Goal: Find contact information: Find contact information

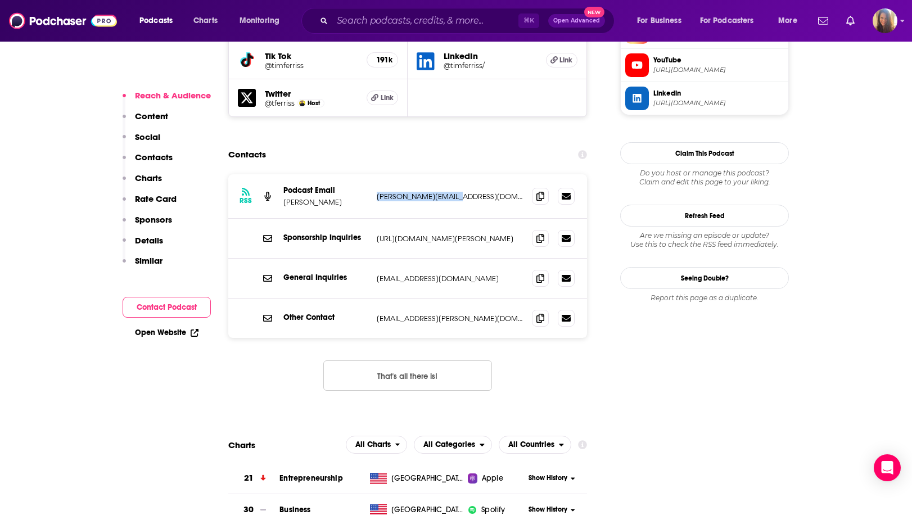
scroll to position [1105, 0]
click at [398, 24] on input "Search podcasts, credits, & more..." at bounding box center [425, 21] width 186 height 18
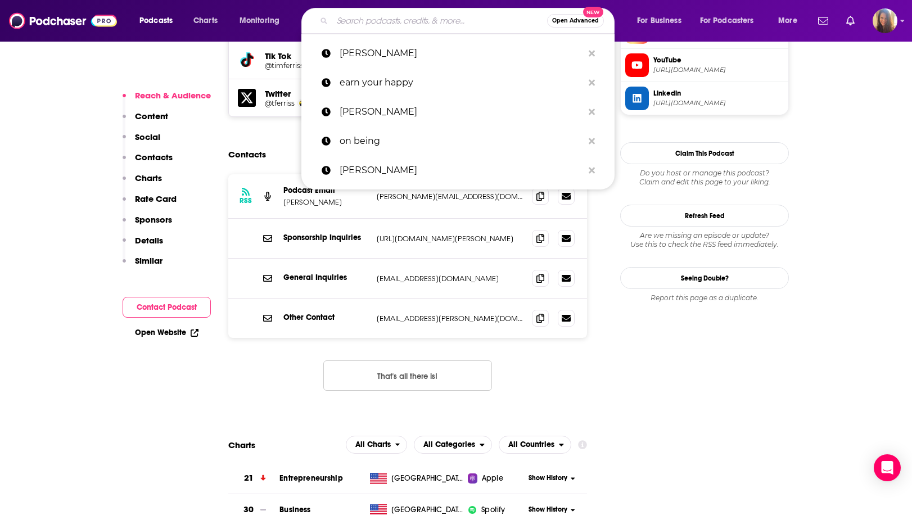
paste input "StarTalk Radio"
type input "StarTalk Radio"
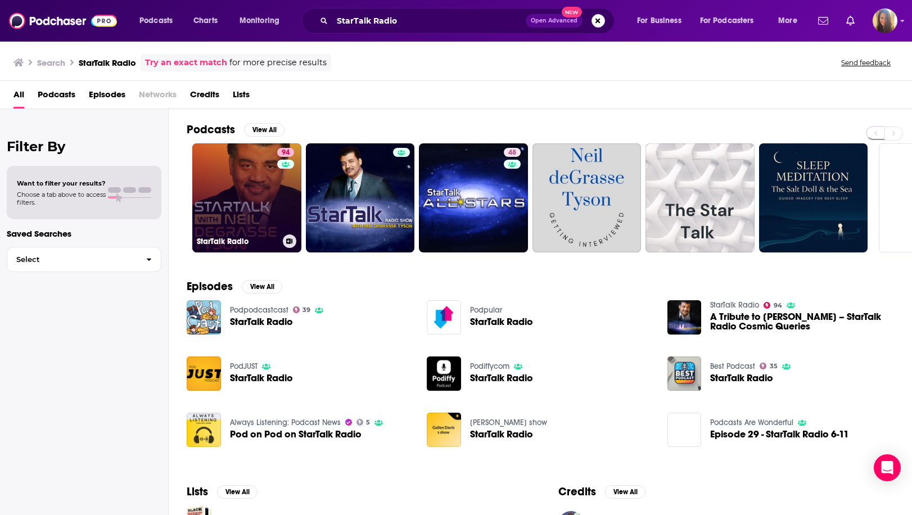
click at [283, 196] on div "94" at bounding box center [287, 191] width 20 height 87
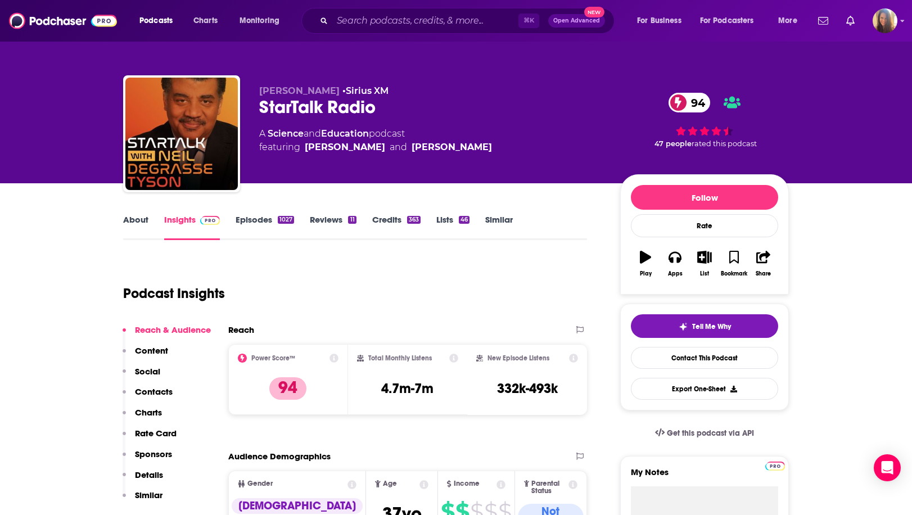
click at [252, 220] on link "Episodes 1027" at bounding box center [265, 227] width 58 height 26
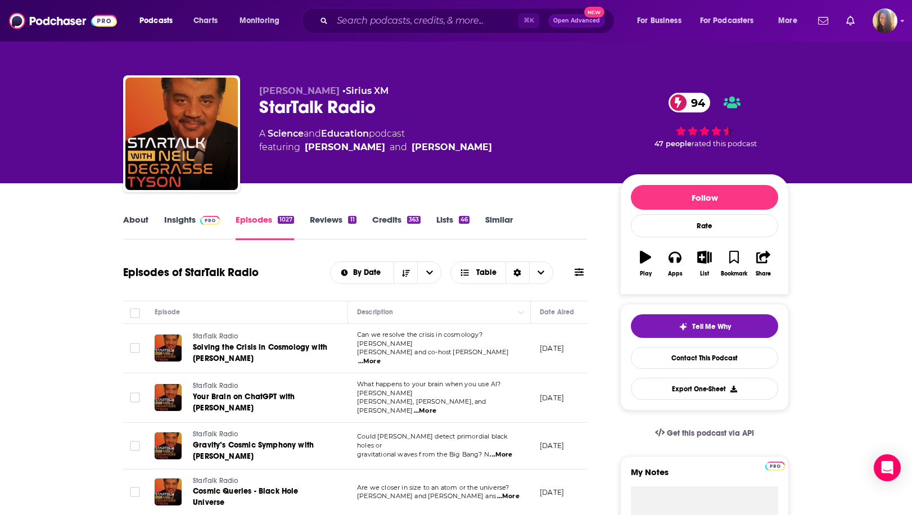
click at [174, 222] on link "Insights" at bounding box center [192, 227] width 56 height 26
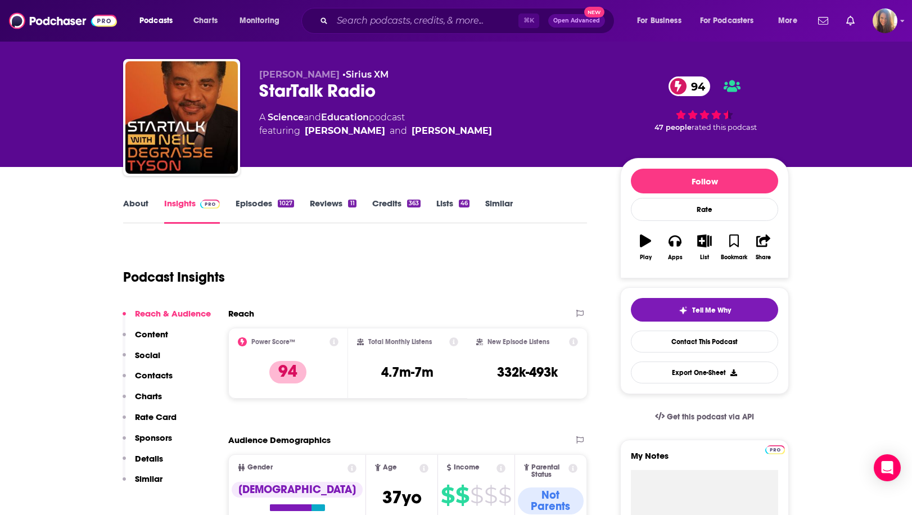
scroll to position [14, 0]
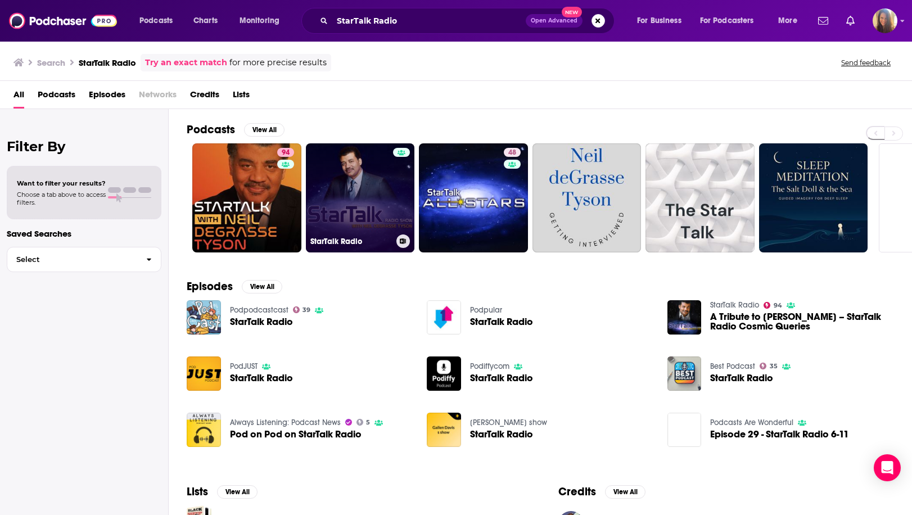
click at [354, 183] on link "StarTalk Radio" at bounding box center [360, 197] width 109 height 109
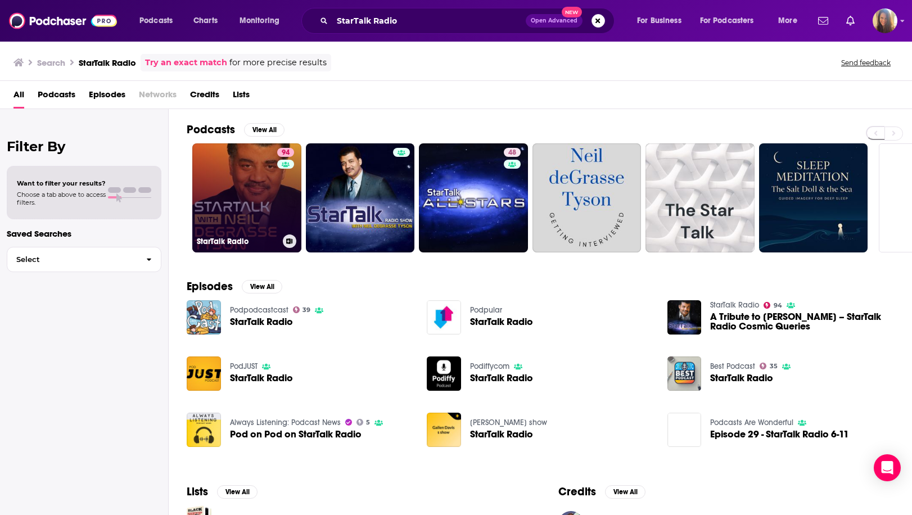
click at [263, 181] on link "94 StarTalk Radio" at bounding box center [246, 197] width 109 height 109
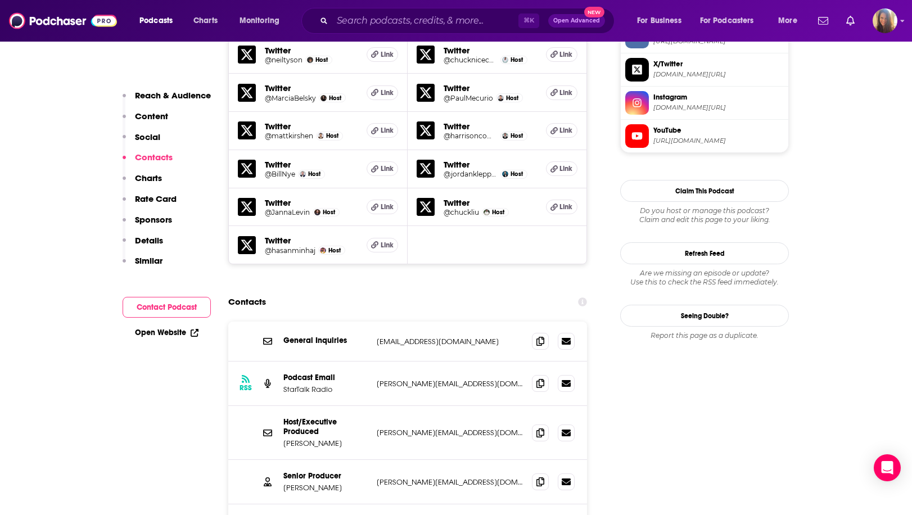
scroll to position [1158, 0]
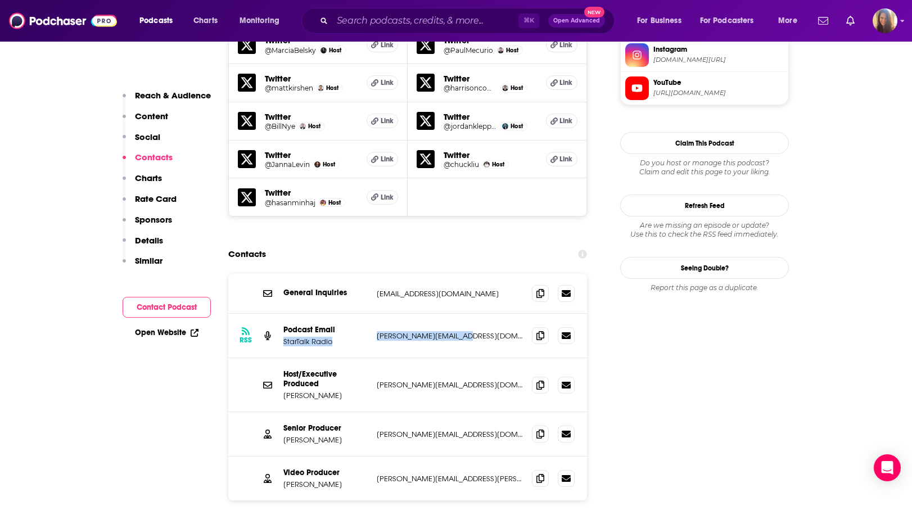
drag, startPoint x: 372, startPoint y: 265, endPoint x: 490, endPoint y: 272, distance: 118.9
click at [490, 314] on div "RSS Podcast Email StarTalk Radio [PERSON_NAME][EMAIL_ADDRESS][DOMAIN_NAME] [PER…" at bounding box center [407, 336] width 359 height 44
click at [458, 331] on p "[PERSON_NAME][EMAIL_ADDRESS][DOMAIN_NAME]" at bounding box center [450, 336] width 146 height 10
drag, startPoint x: 454, startPoint y: 263, endPoint x: 373, endPoint y: 267, distance: 80.5
click at [373, 314] on div "RSS Podcast Email StarTalk Radio [PERSON_NAME][EMAIL_ADDRESS][DOMAIN_NAME] [PER…" at bounding box center [407, 336] width 359 height 44
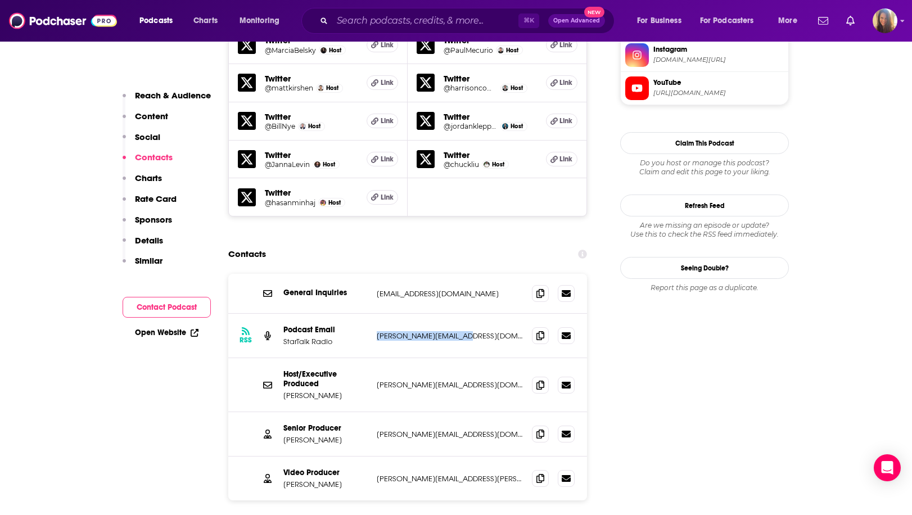
copy p "[PERSON_NAME][EMAIL_ADDRESS][DOMAIN_NAME]"
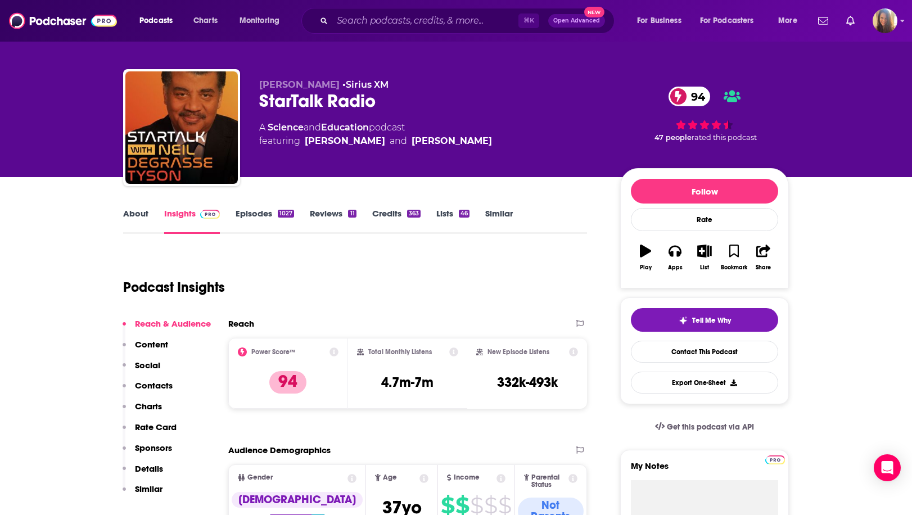
scroll to position [0, 0]
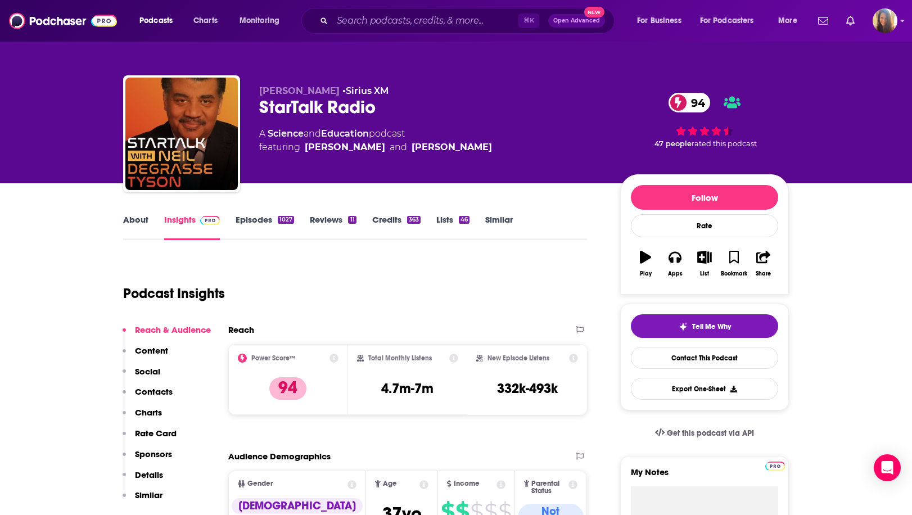
click at [251, 221] on link "Episodes 1027" at bounding box center [265, 227] width 58 height 26
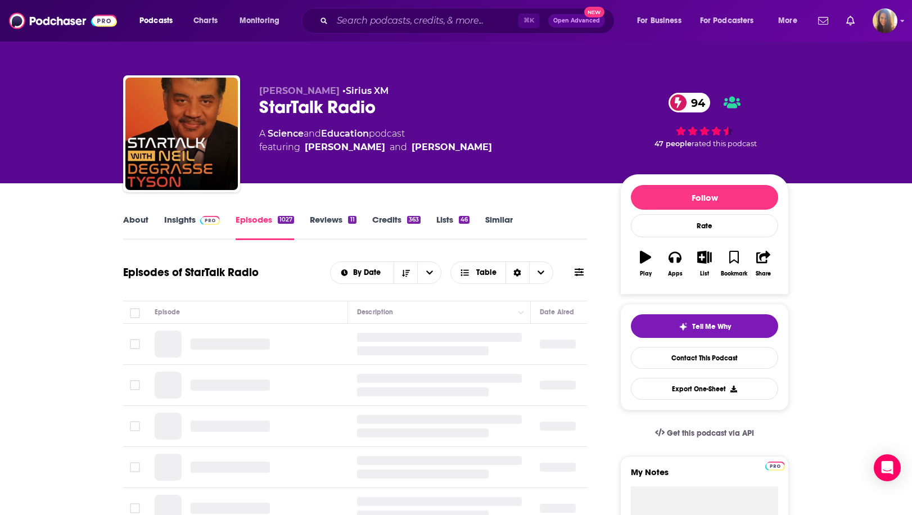
click at [138, 220] on link "About" at bounding box center [135, 227] width 25 height 26
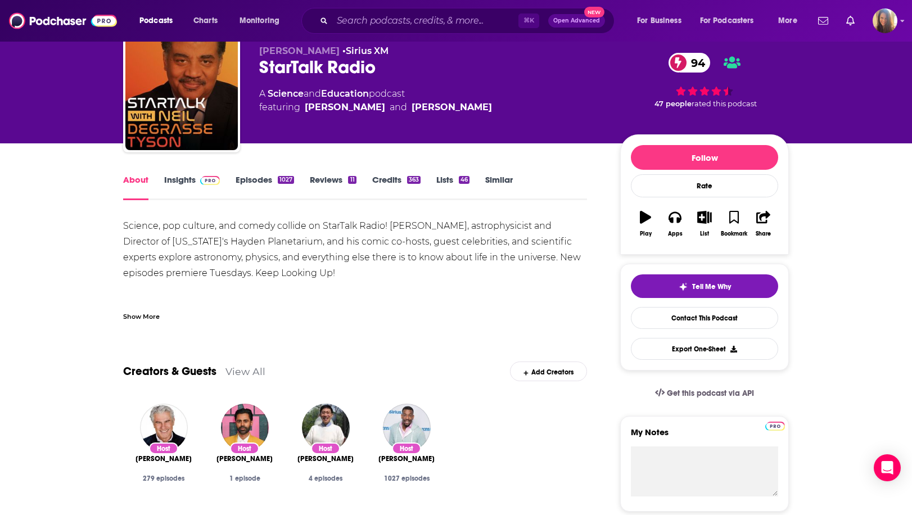
scroll to position [43, 0]
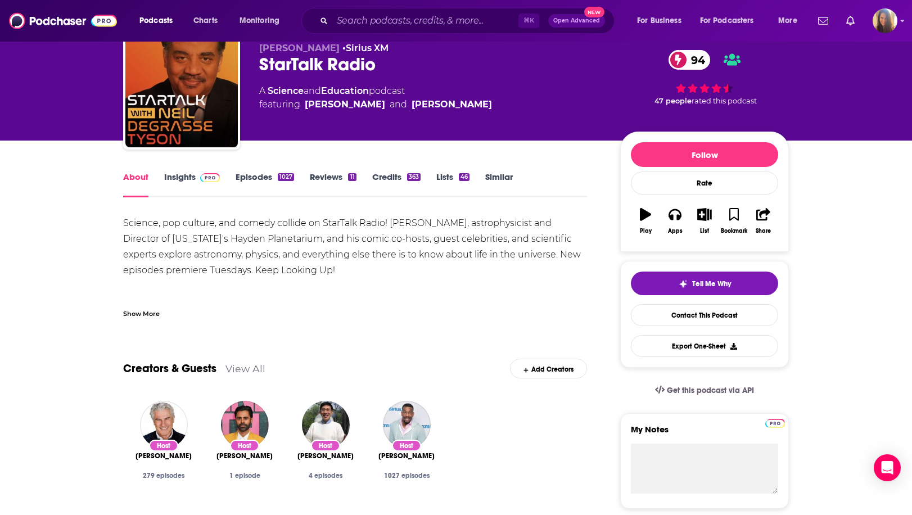
click at [274, 175] on link "Episodes 1027" at bounding box center [265, 185] width 58 height 26
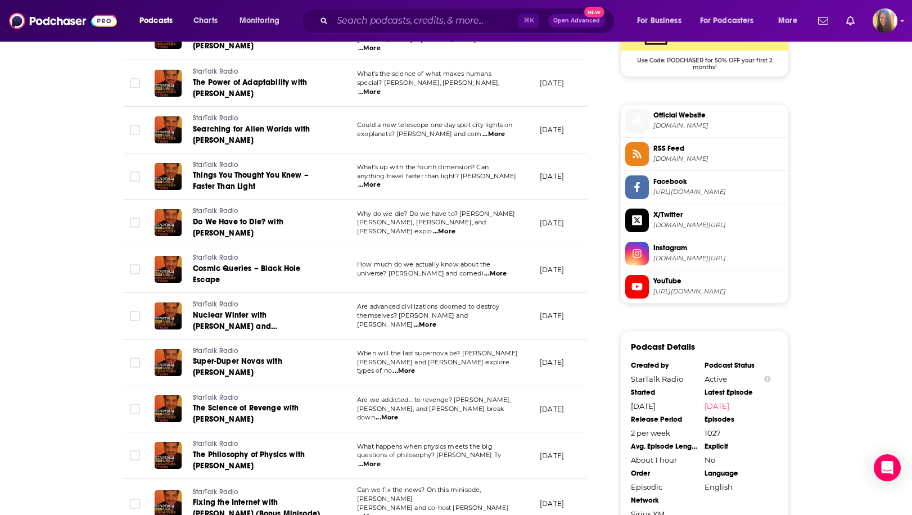
scroll to position [1070, 0]
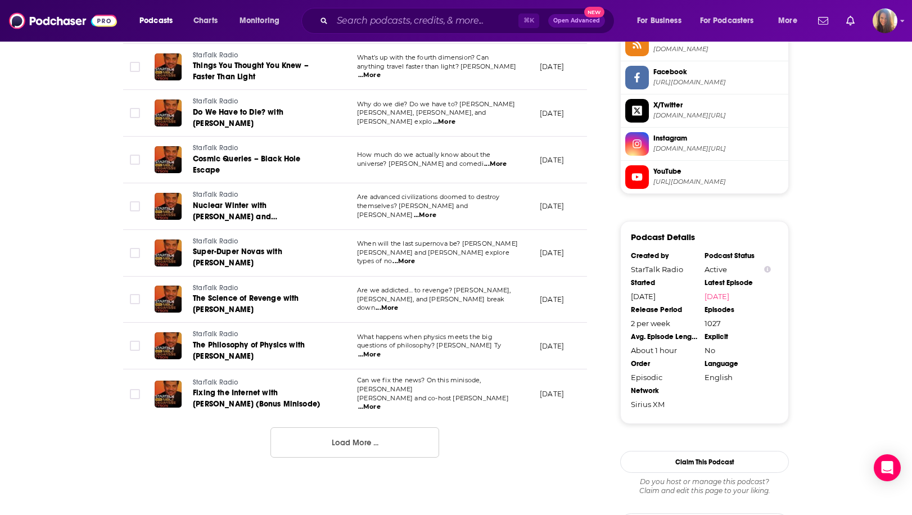
click at [360, 427] on button "Load More ..." at bounding box center [354, 442] width 169 height 30
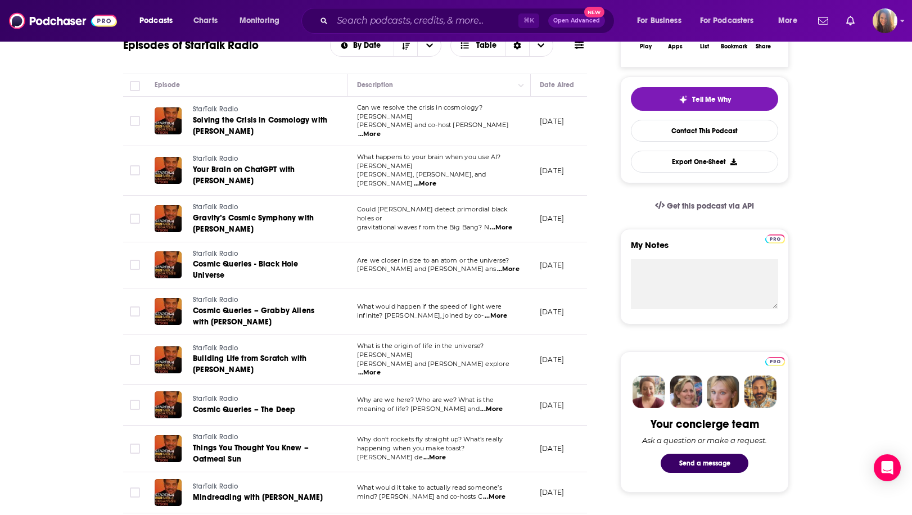
scroll to position [0, 0]
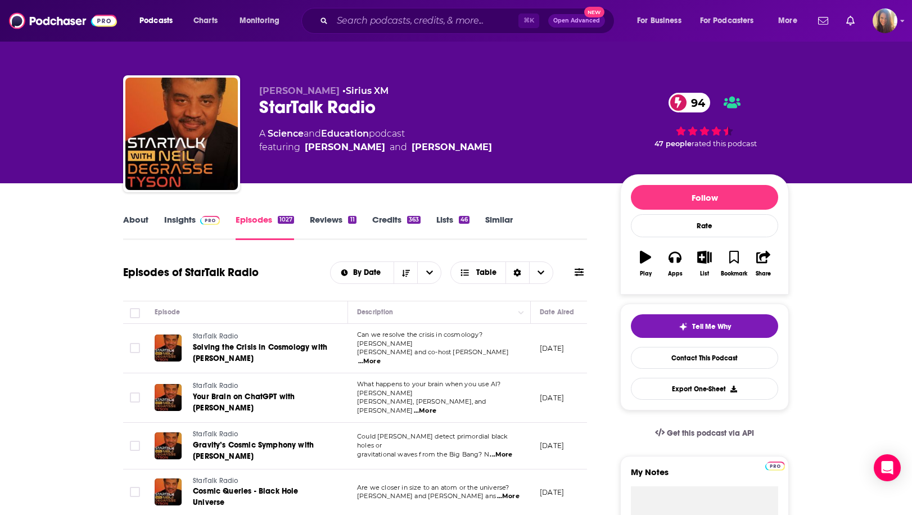
click at [132, 222] on link "About" at bounding box center [135, 227] width 25 height 26
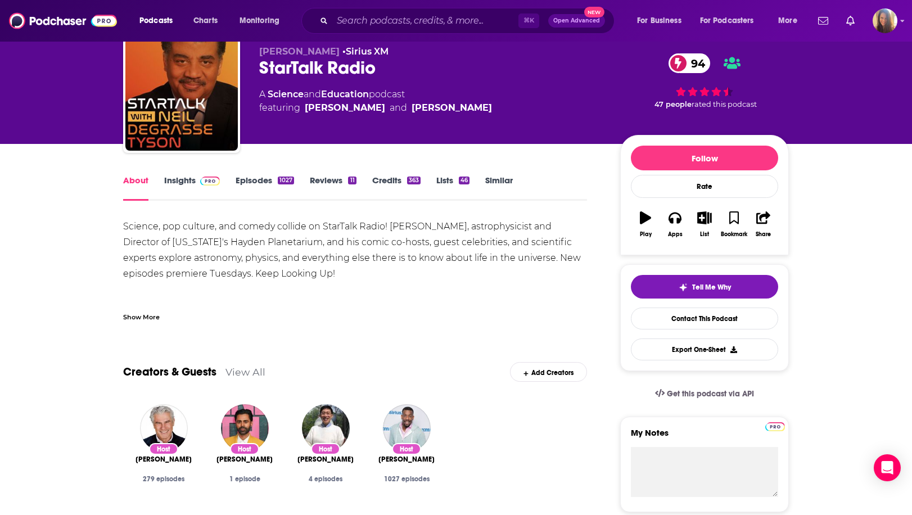
scroll to position [40, 0]
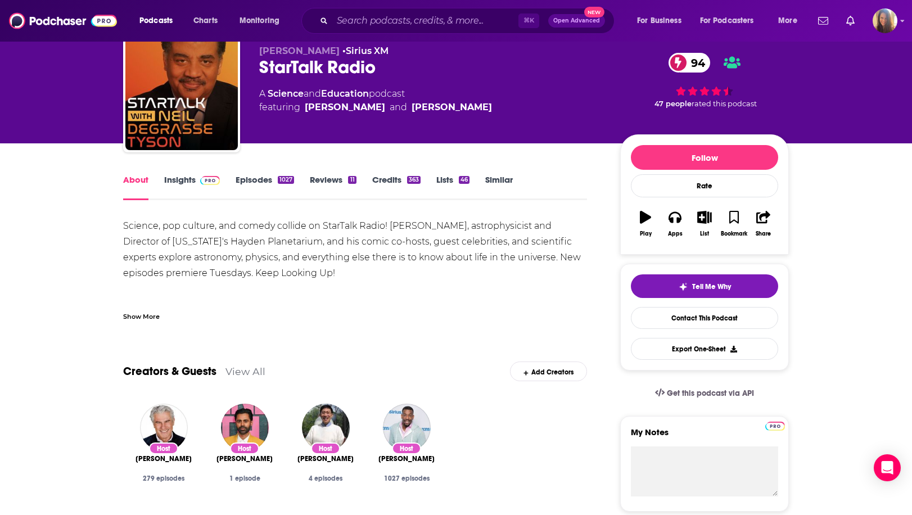
click at [254, 180] on link "Episodes 1027" at bounding box center [265, 187] width 58 height 26
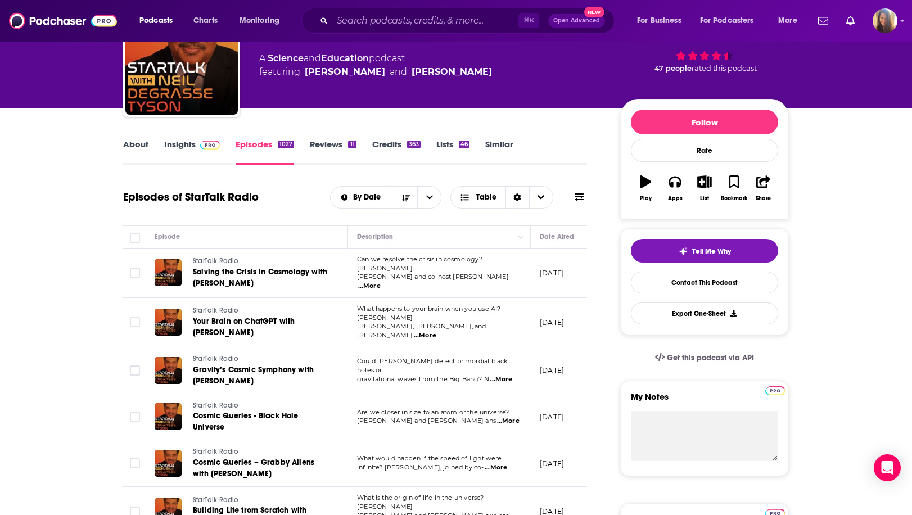
scroll to position [78, 0]
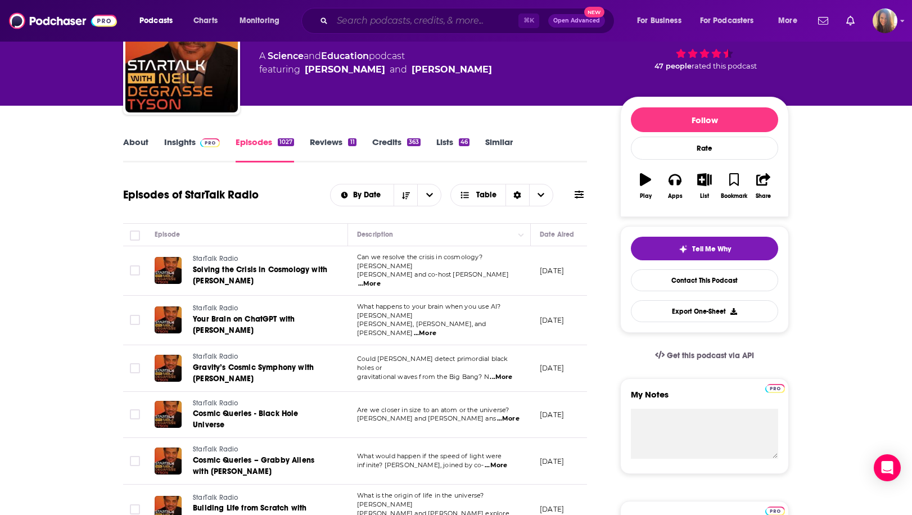
click at [396, 20] on input "Search podcasts, credits, & more..." at bounding box center [425, 21] width 186 height 18
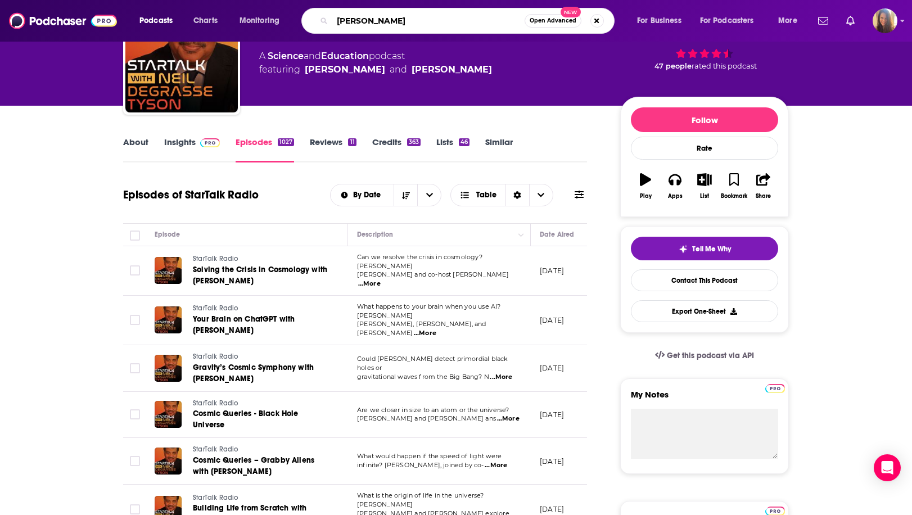
type input "[PERSON_NAME]"
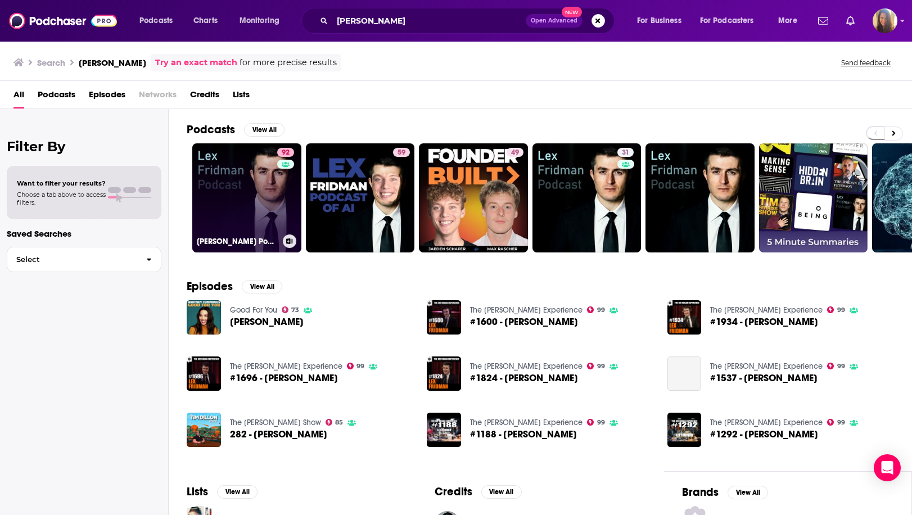
click at [243, 192] on link "92 [PERSON_NAME] Podcast" at bounding box center [246, 197] width 109 height 109
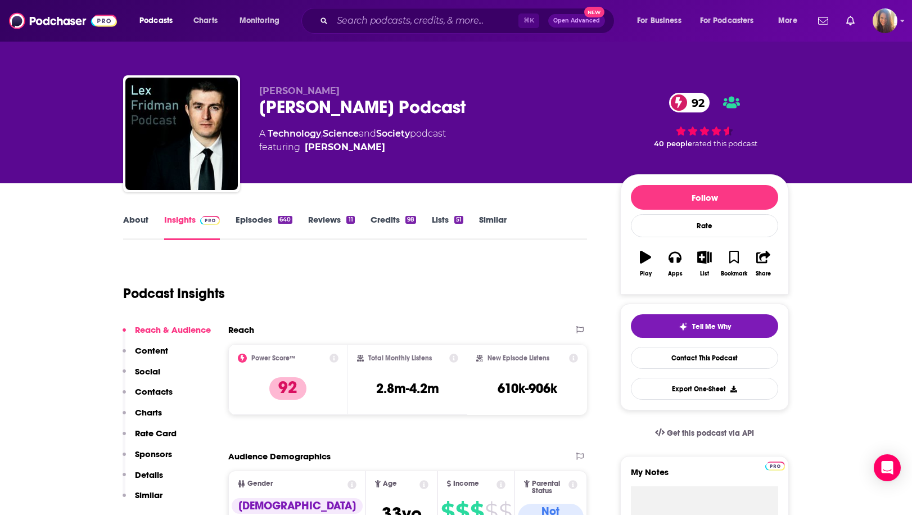
click at [266, 221] on link "Episodes 640" at bounding box center [264, 227] width 57 height 26
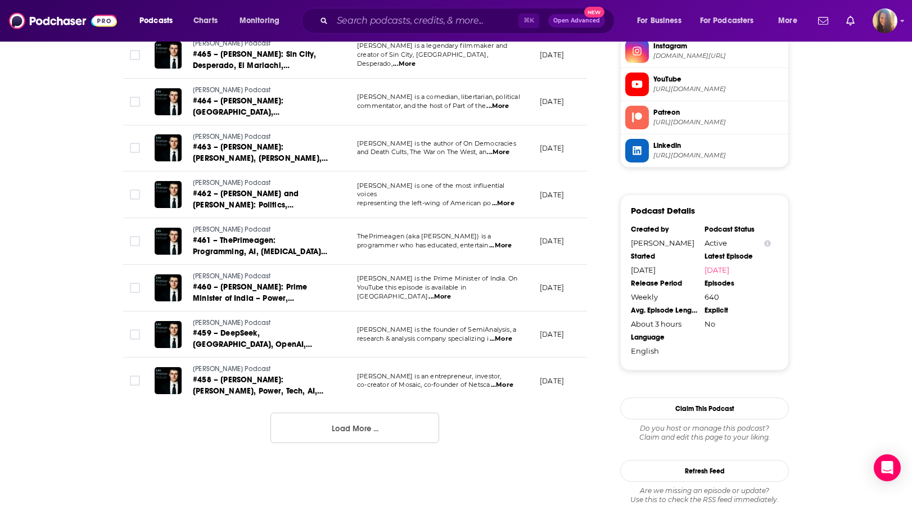
scroll to position [1174, 0]
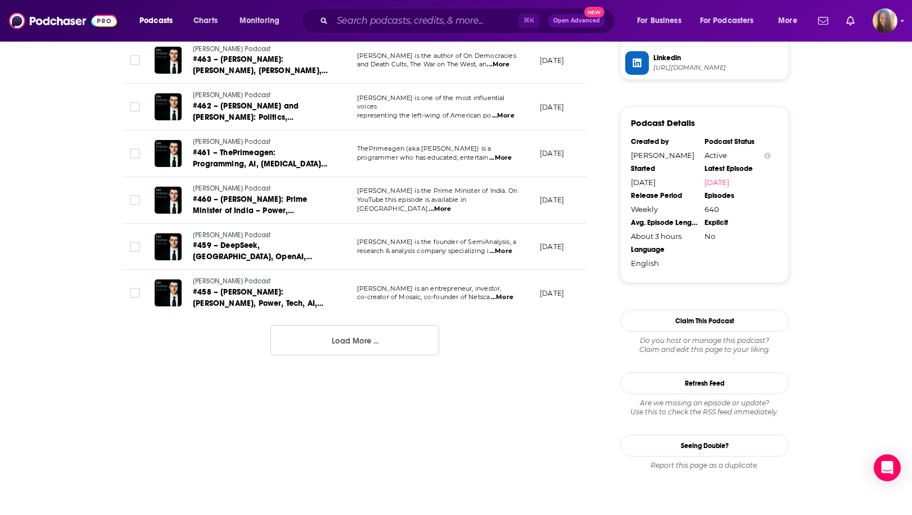
click at [344, 335] on button "Load More ..." at bounding box center [354, 340] width 169 height 30
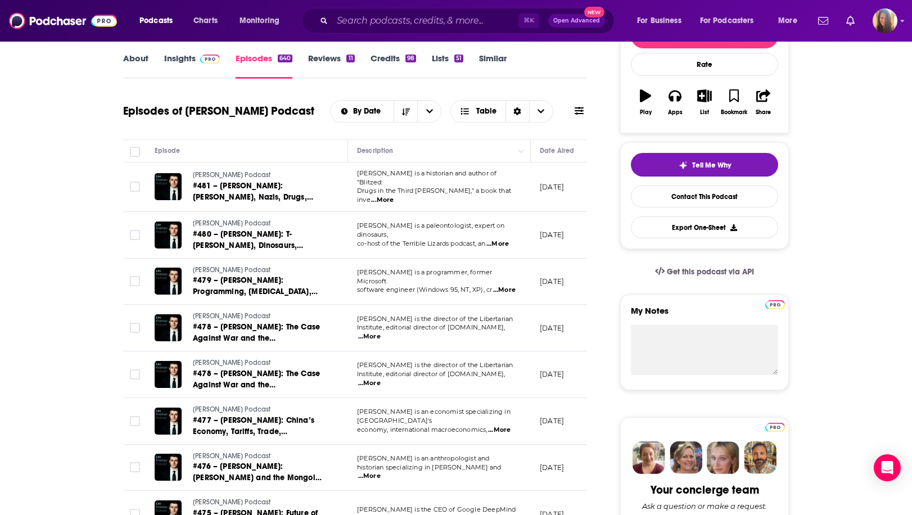
scroll to position [0, 0]
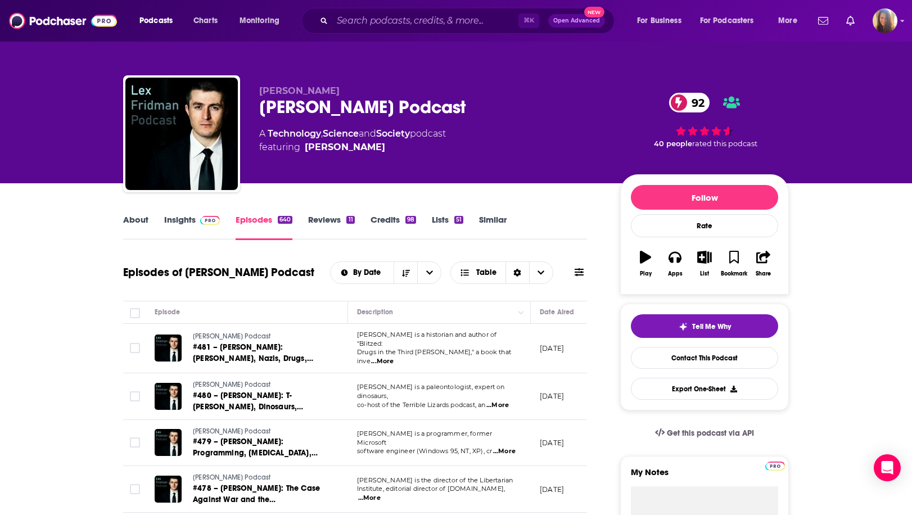
click at [186, 216] on link "Insights" at bounding box center [192, 227] width 56 height 26
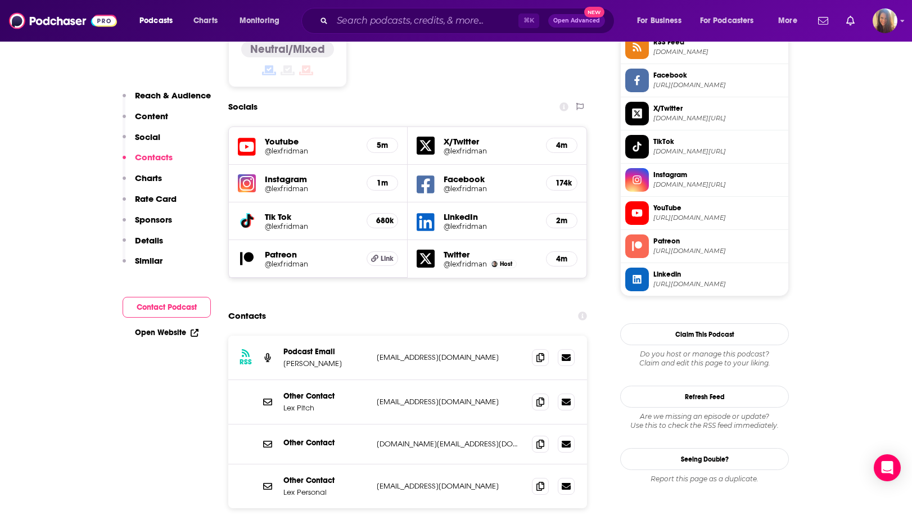
scroll to position [995, 0]
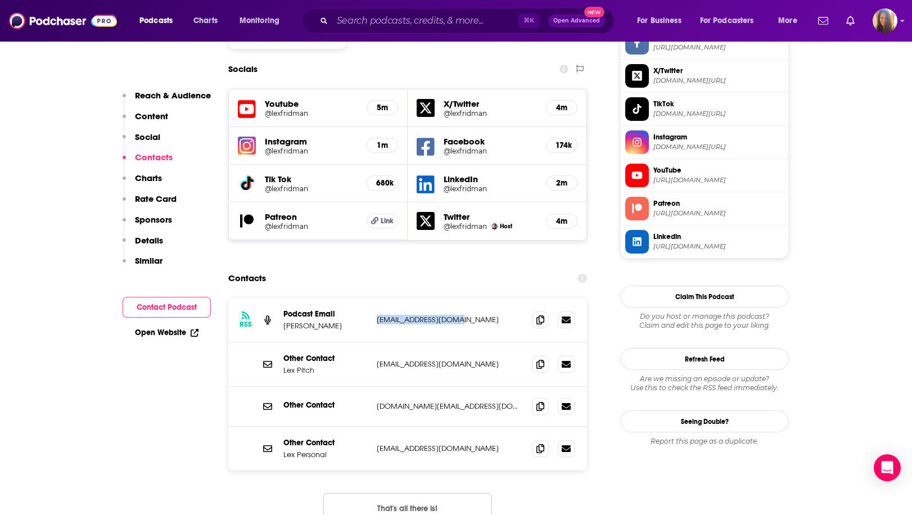
drag, startPoint x: 373, startPoint y: 242, endPoint x: 483, endPoint y: 246, distance: 110.3
click at [483, 298] on div "RSS Podcast Email [PERSON_NAME] [EMAIL_ADDRESS][DOMAIN_NAME] [EMAIL_ADDRESS][DO…" at bounding box center [407, 320] width 359 height 44
copy p "[EMAIL_ADDRESS][DOMAIN_NAME]"
click at [447, 342] on div "Other Contact [PERSON_NAME] [EMAIL_ADDRESS][DOMAIN_NAME] [DOMAIN_NAME][EMAIL_AD…" at bounding box center [407, 364] width 359 height 44
drag, startPoint x: 369, startPoint y: 287, endPoint x: 438, endPoint y: 291, distance: 69.2
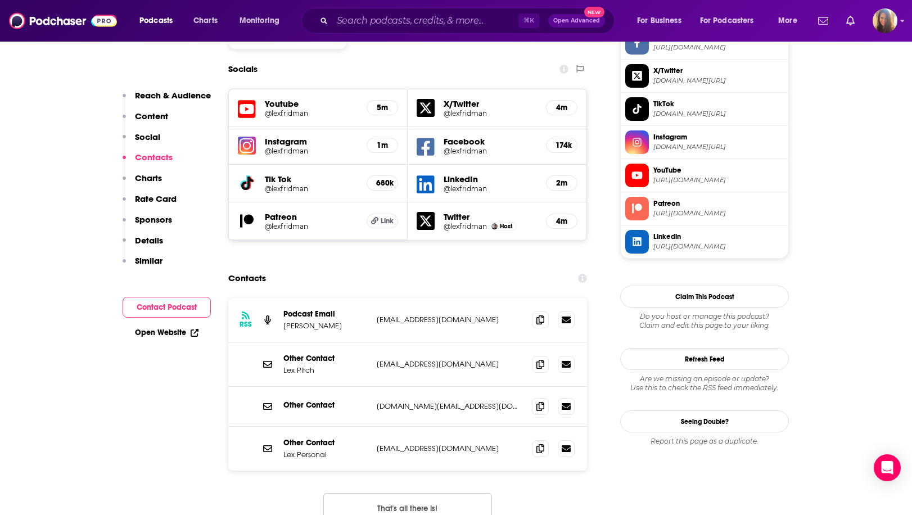
click at [512, 342] on div "Other Contact [PERSON_NAME] [EMAIL_ADDRESS][DOMAIN_NAME] [DOMAIN_NAME][EMAIL_AD…" at bounding box center [407, 364] width 359 height 44
drag, startPoint x: 374, startPoint y: 286, endPoint x: 502, endPoint y: 294, distance: 128.5
click at [502, 342] on div "Other Contact [PERSON_NAME] [EMAIL_ADDRESS][DOMAIN_NAME] [DOMAIN_NAME][EMAIL_AD…" at bounding box center [407, 364] width 359 height 44
copy p "[EMAIL_ADDRESS][DOMAIN_NAME]"
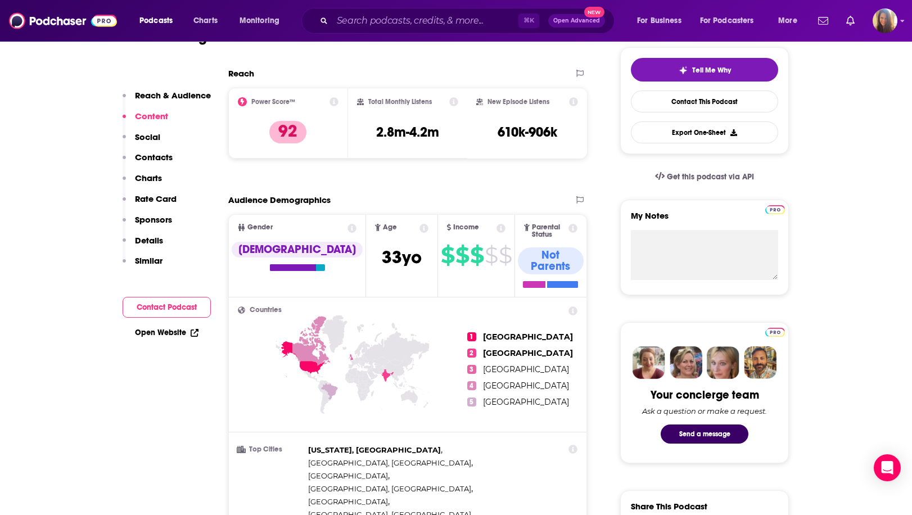
scroll to position [0, 0]
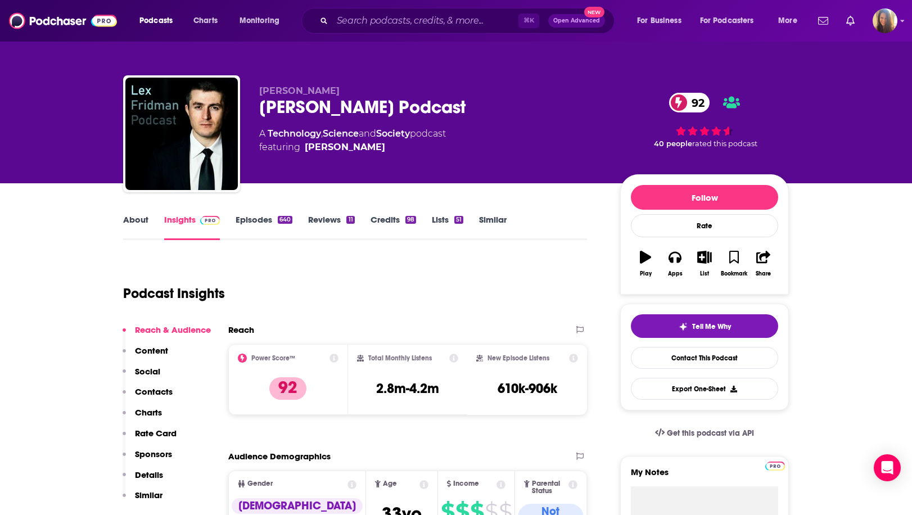
click at [137, 223] on link "About" at bounding box center [135, 227] width 25 height 26
